Goal: Navigation & Orientation: Find specific page/section

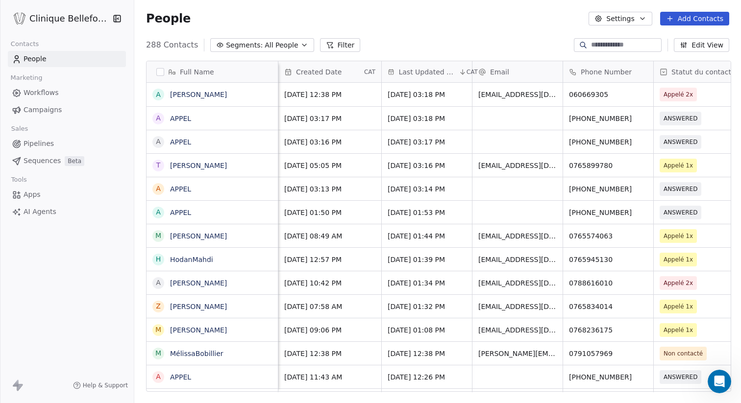
scroll to position [355, 609]
